Goal: Transaction & Acquisition: Subscribe to service/newsletter

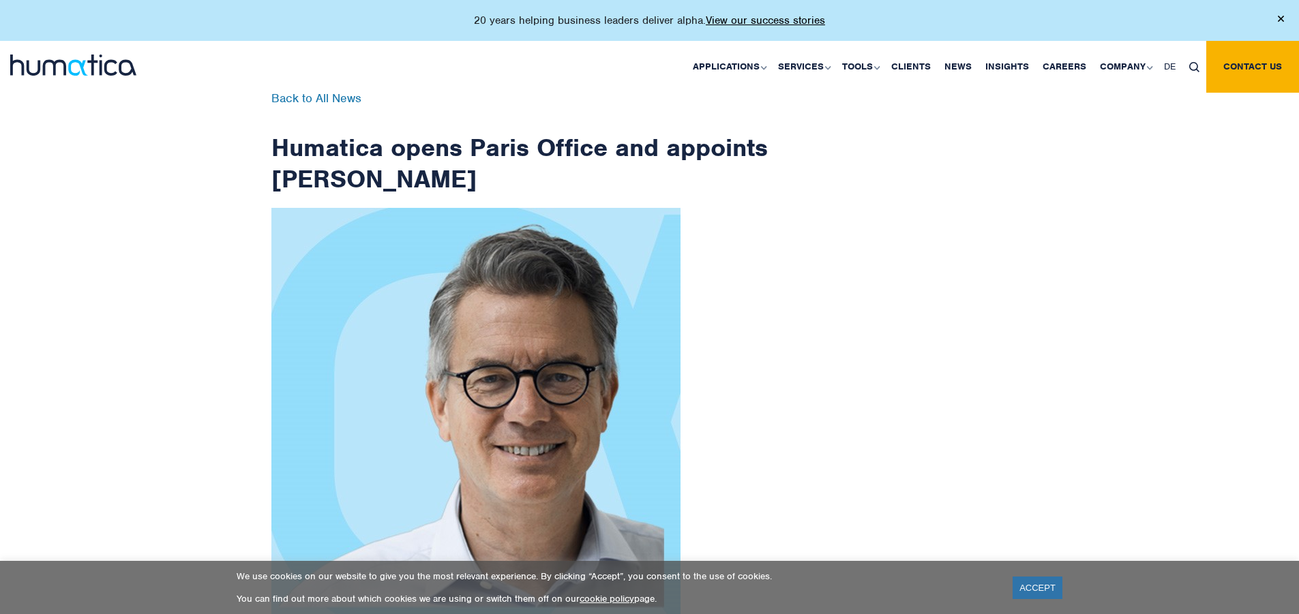
scroll to position [2174, 0]
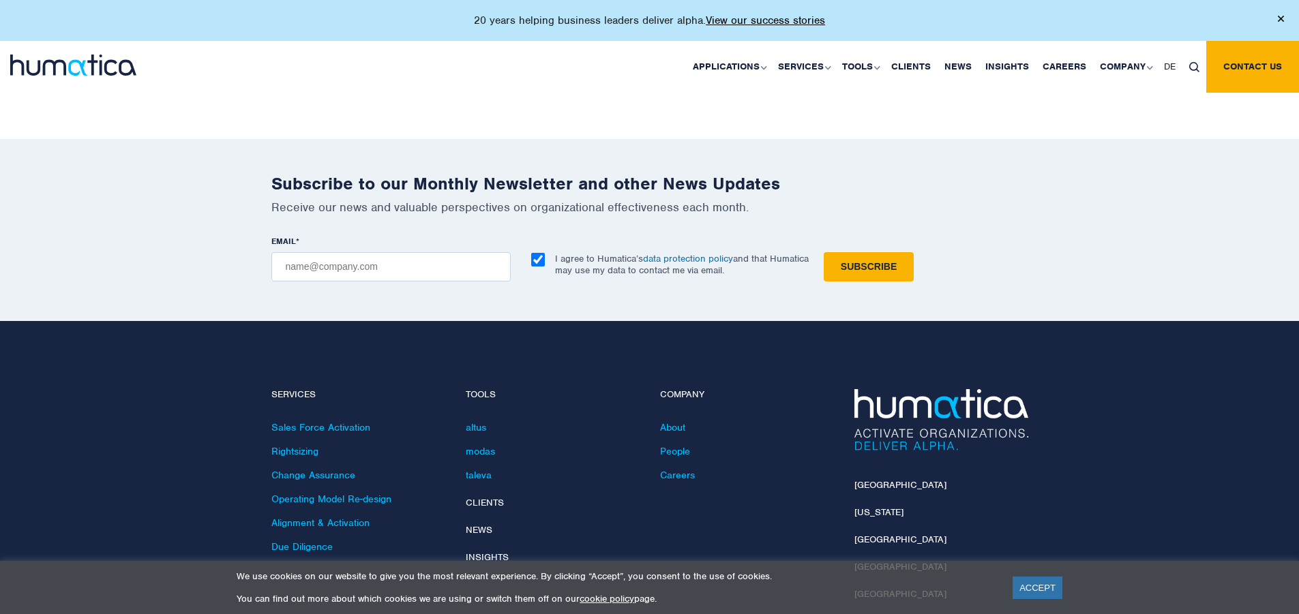
checkbox input "true"
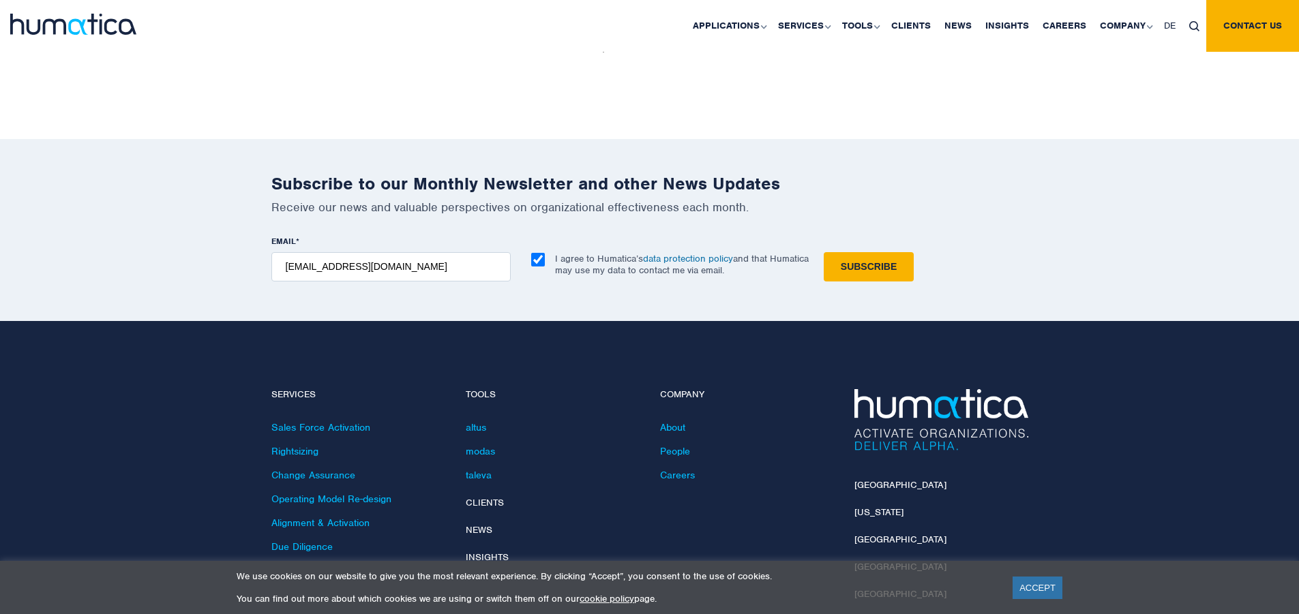
type input "[EMAIL_ADDRESS][DOMAIN_NAME]"
click at [823, 252] on input "Subscribe" at bounding box center [868, 266] width 90 height 29
